Goal: Information Seeking & Learning: Learn about a topic

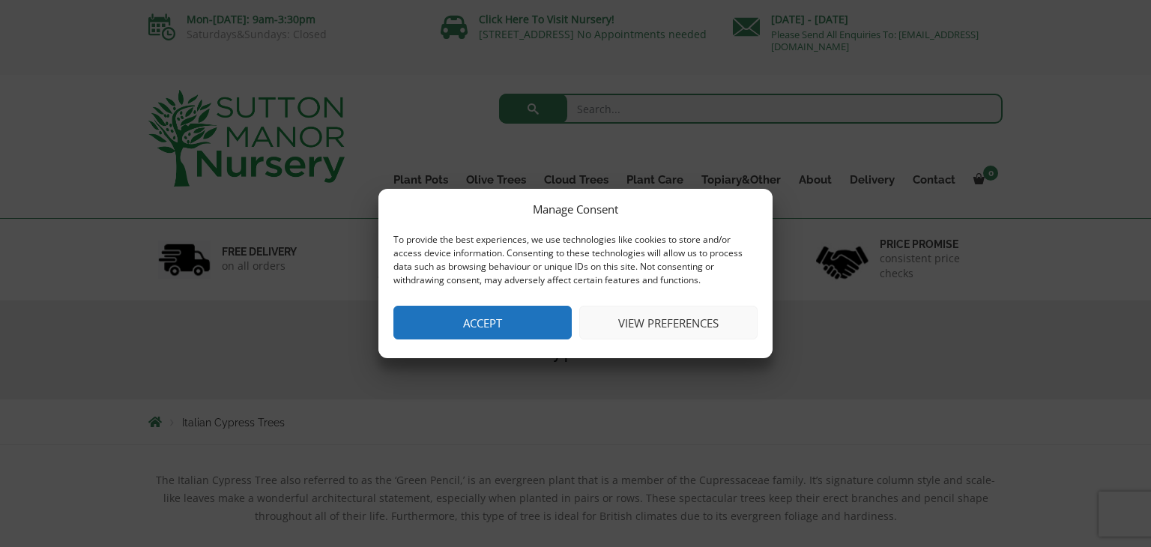
click at [468, 330] on button "Accept" at bounding box center [482, 323] width 178 height 34
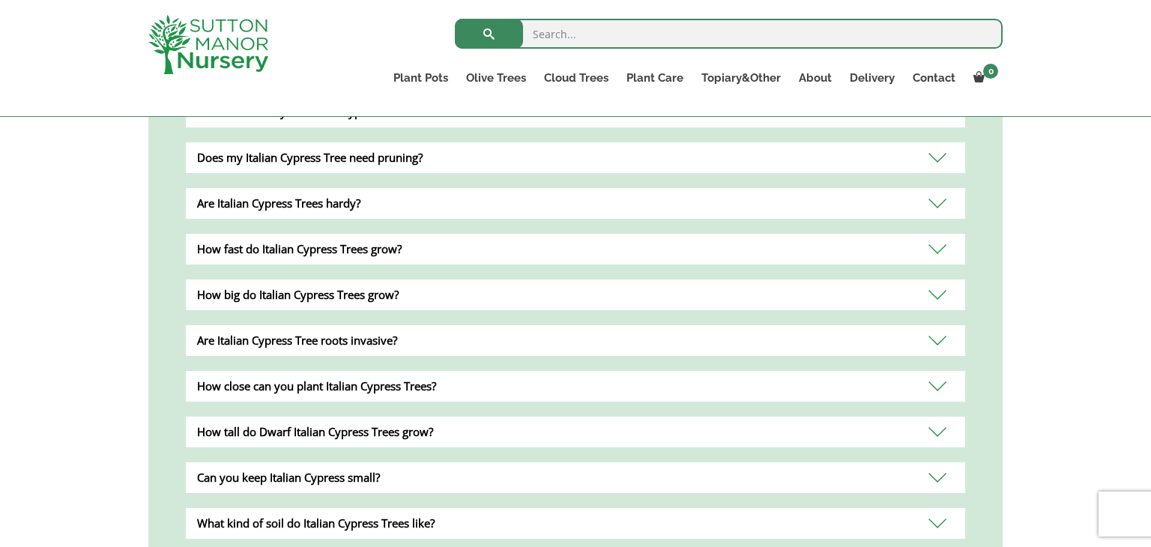
scroll to position [563, 0]
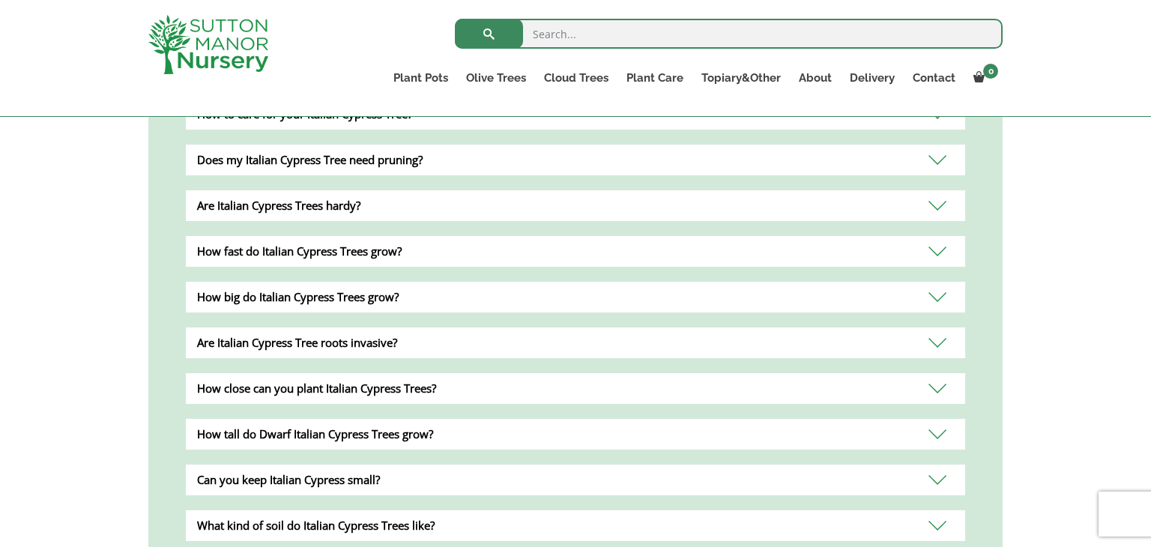
click at [231, 219] on div "Are Italian Cypress Trees hardy?" at bounding box center [575, 205] width 779 height 31
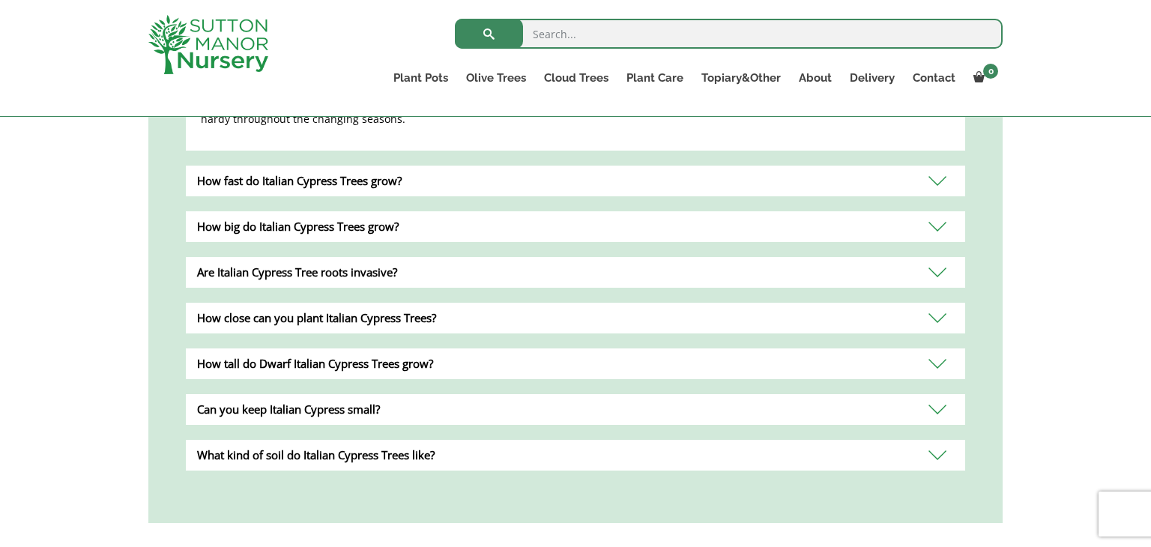
scroll to position [708, 0]
click at [221, 187] on div "How fast do Italian Cypress Trees grow?" at bounding box center [575, 180] width 779 height 31
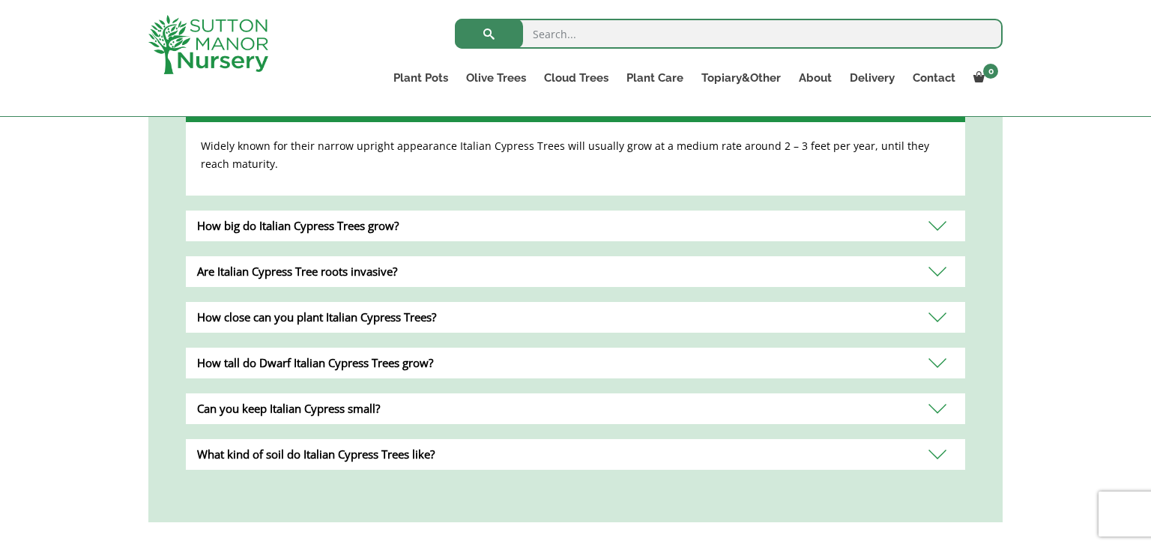
click at [199, 273] on div "Are Italian Cypress Tree roots invasive?" at bounding box center [575, 271] width 779 height 31
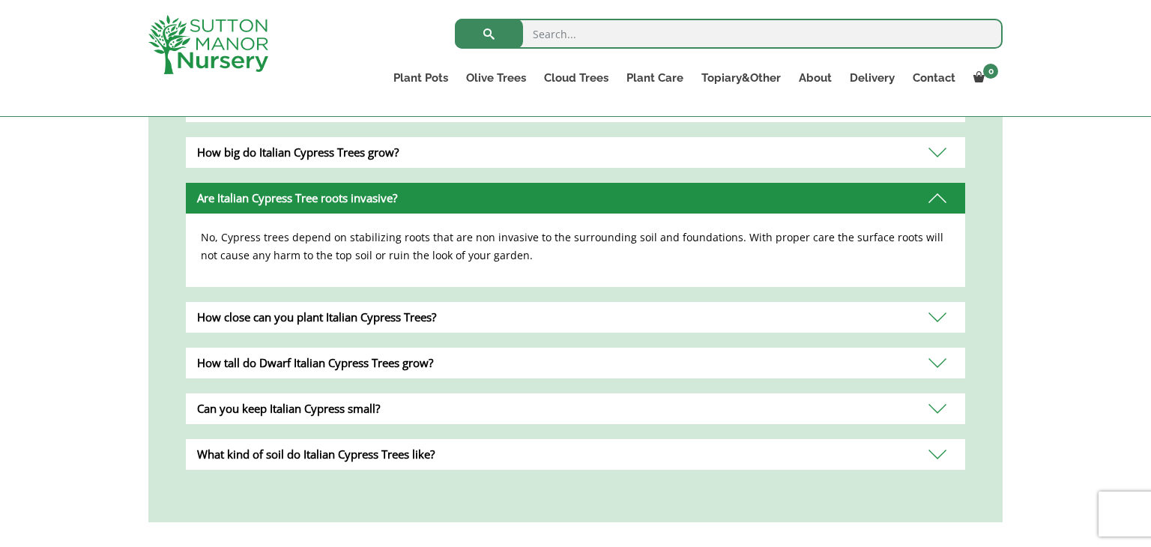
click at [207, 328] on div "How close can you plant Italian Cypress Trees?" at bounding box center [575, 317] width 779 height 31
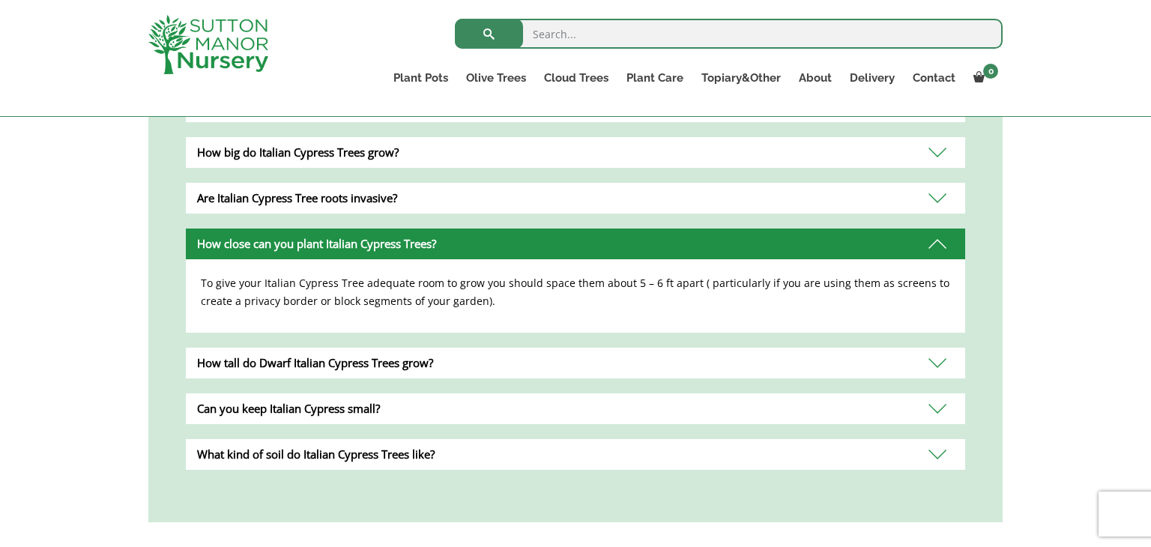
click at [228, 371] on div "How tall do Dwarf Italian Cypress Trees grow?" at bounding box center [575, 363] width 779 height 31
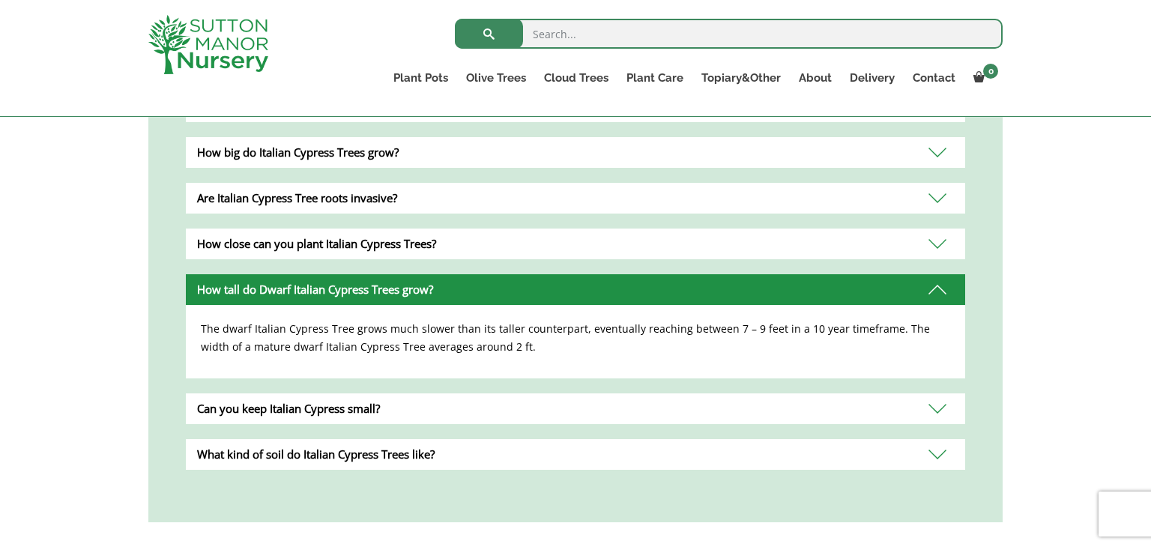
click at [249, 414] on div "Can you keep Italian Cypress small?" at bounding box center [575, 408] width 779 height 31
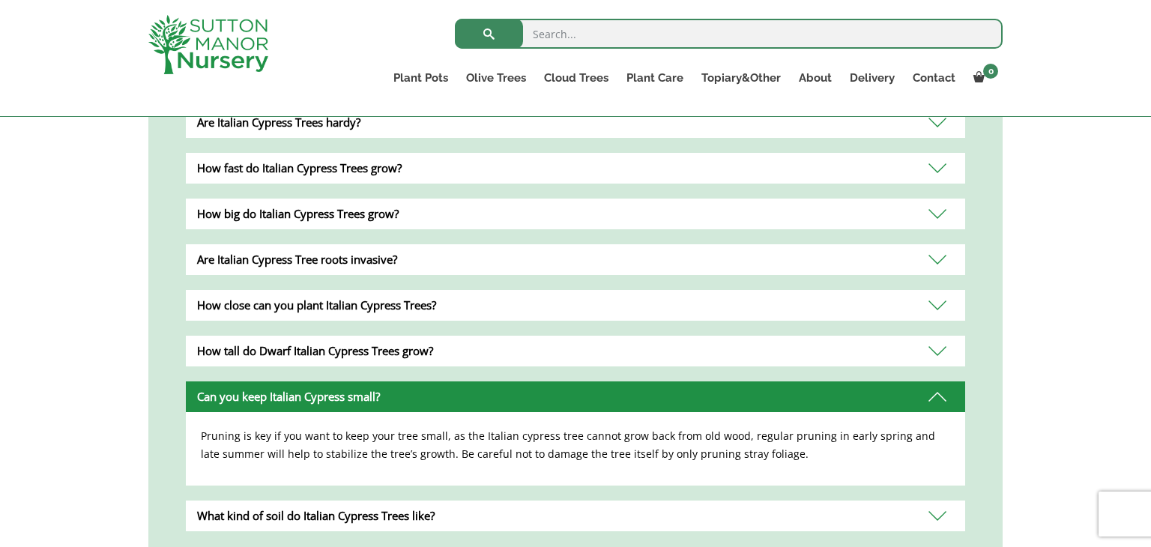
scroll to position [635, 0]
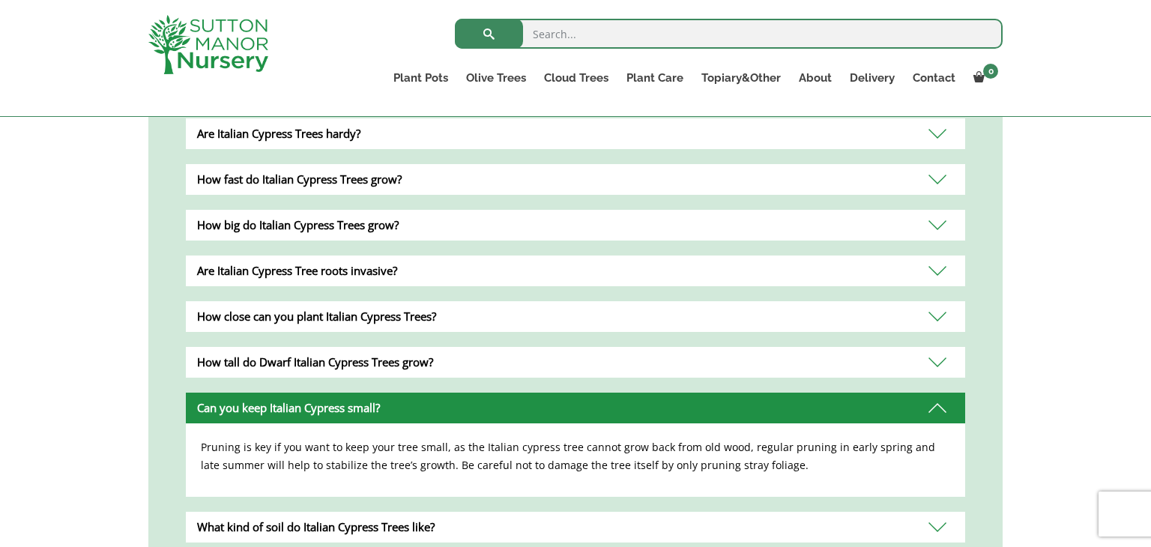
click at [273, 366] on div "How tall do Dwarf Italian Cypress Trees grow?" at bounding box center [575, 362] width 779 height 31
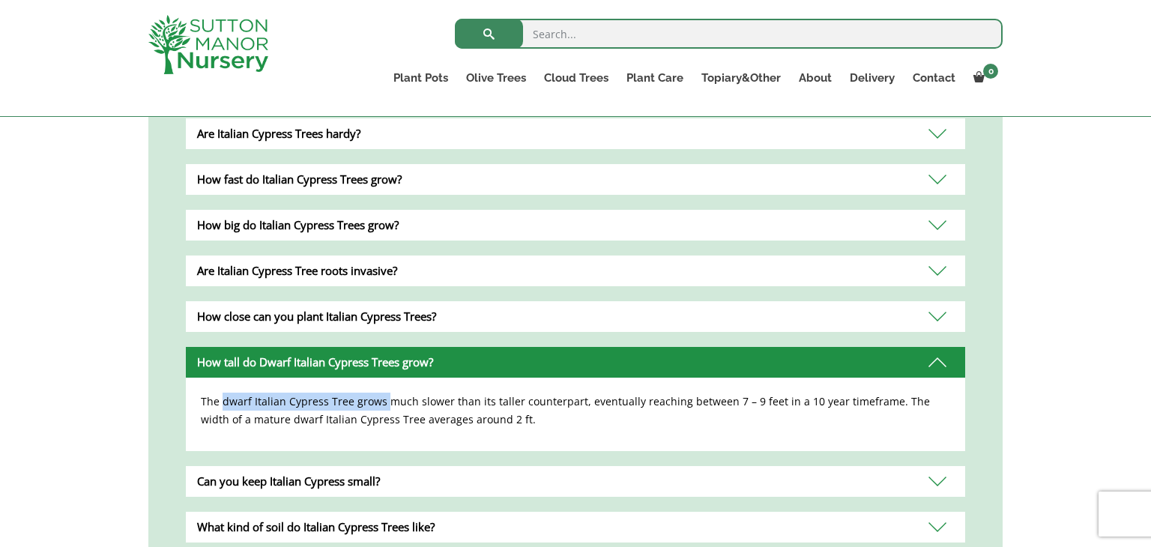
copy p "dwarf Italian Cypress Tree grows"
